Goal: Navigation & Orientation: Find specific page/section

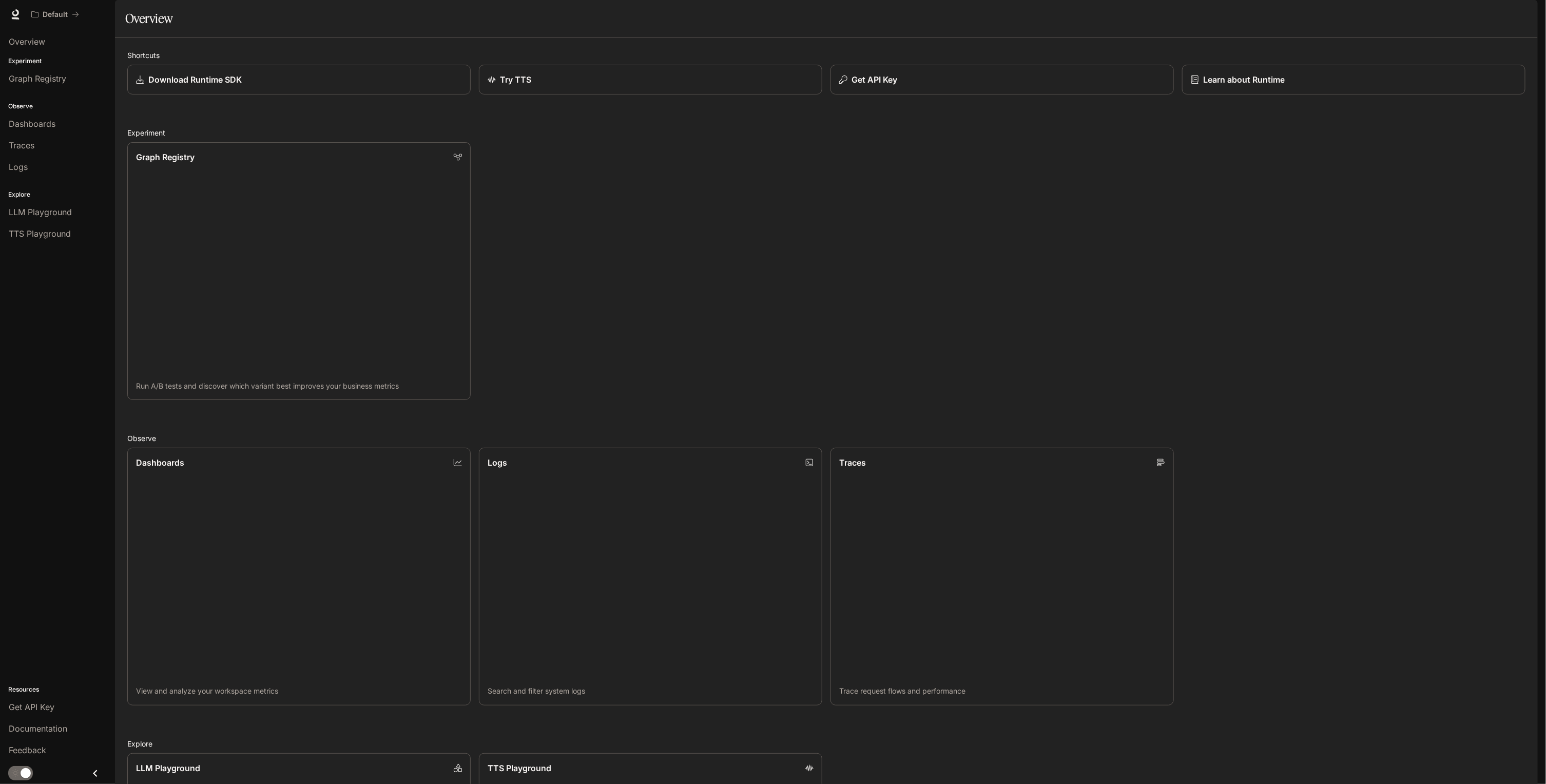
click at [134, 749] on h2 "Explore" at bounding box center [826, 743] width 1398 height 10
click at [1533, 69] on div "Shortcuts Download Runtime SDK Try TTS Get API Key Learn about Runtime Experime…" at bounding box center [826, 530] width 1423 height 985
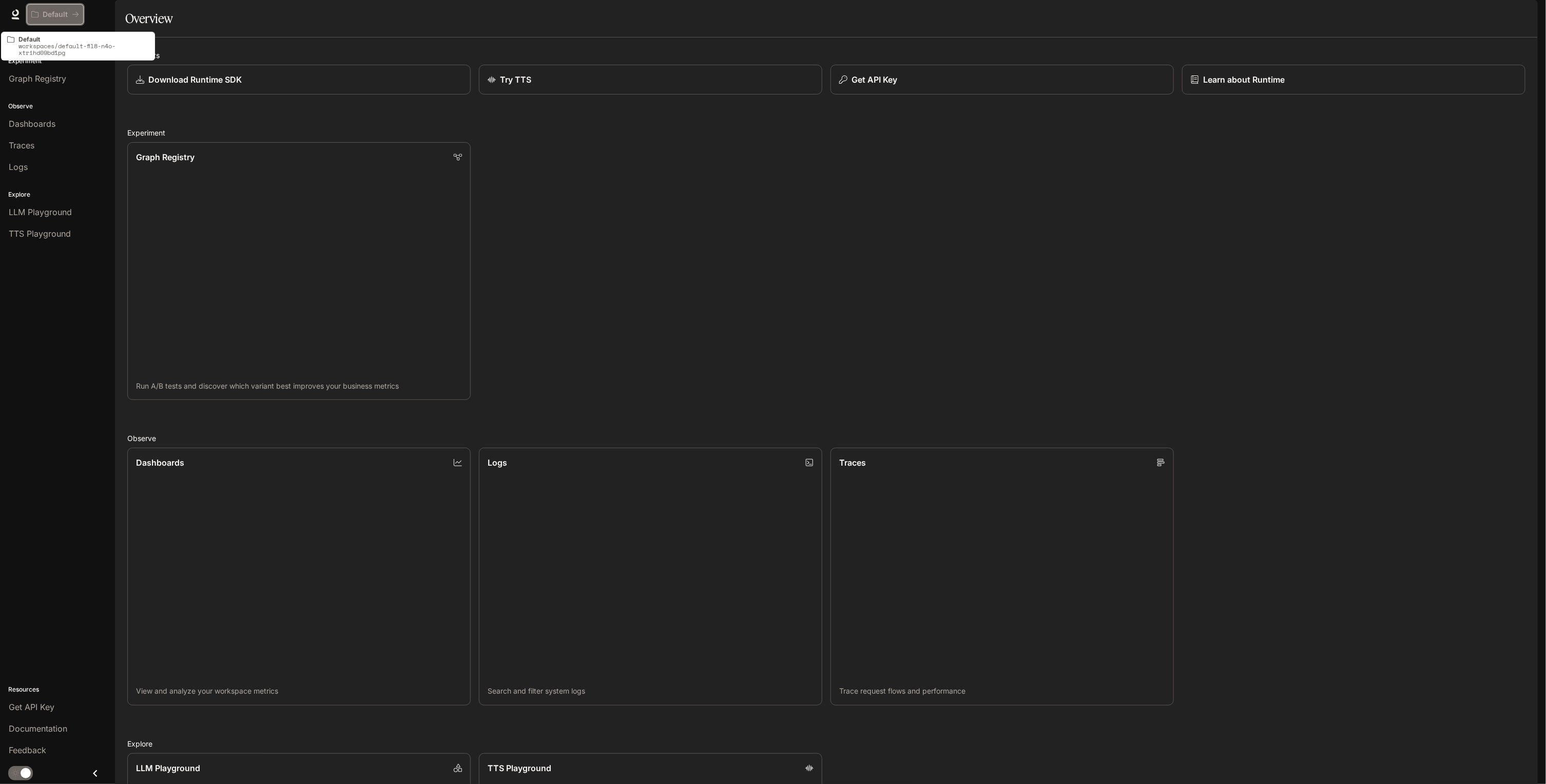
click at [70, 18] on div "Default" at bounding box center [52, 15] width 41 height 8
click at [7, 11] on div "Default Documentation Documentation" at bounding box center [773, 14] width 1546 height 29
click at [22, 5] on div "Default Documentation Documentation" at bounding box center [773, 14] width 1546 height 29
click at [15, 10] on icon at bounding box center [15, 14] width 11 height 10
